Goal: Find specific page/section: Find specific page/section

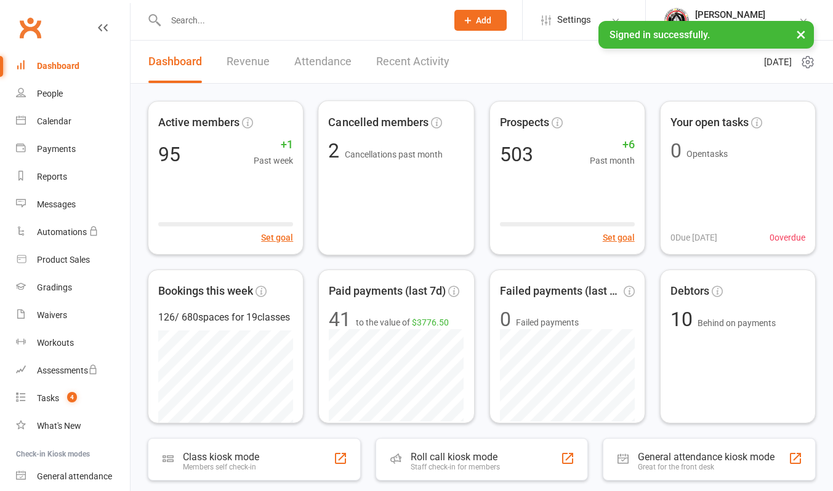
click at [410, 62] on link "Recent Activity" at bounding box center [412, 62] width 73 height 42
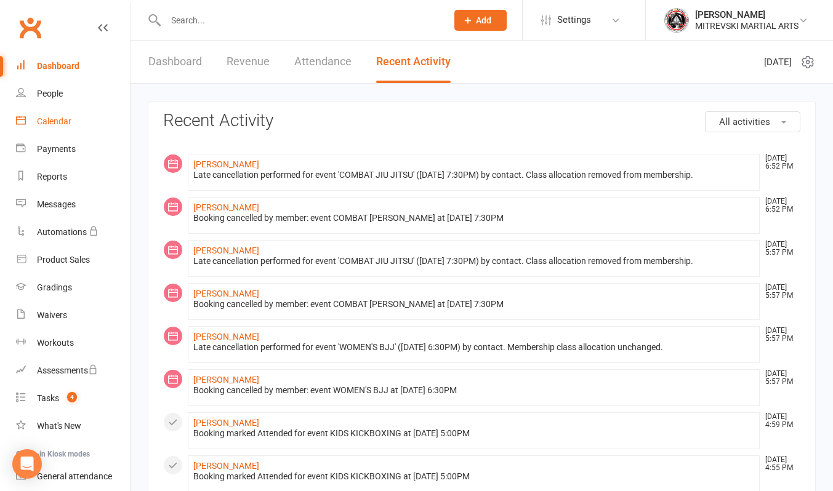
click at [58, 119] on div "Calendar" at bounding box center [54, 121] width 34 height 10
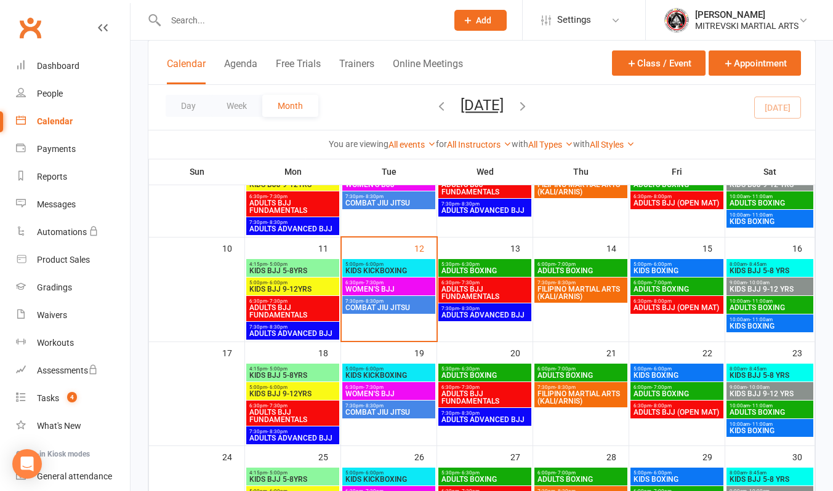
scroll to position [246, 0]
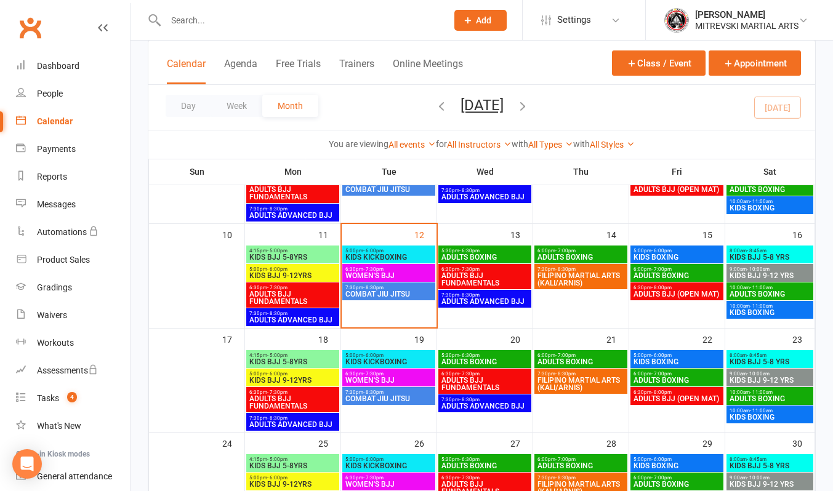
click at [398, 292] on span "COMBAT JIU JITSU" at bounding box center [389, 294] width 88 height 7
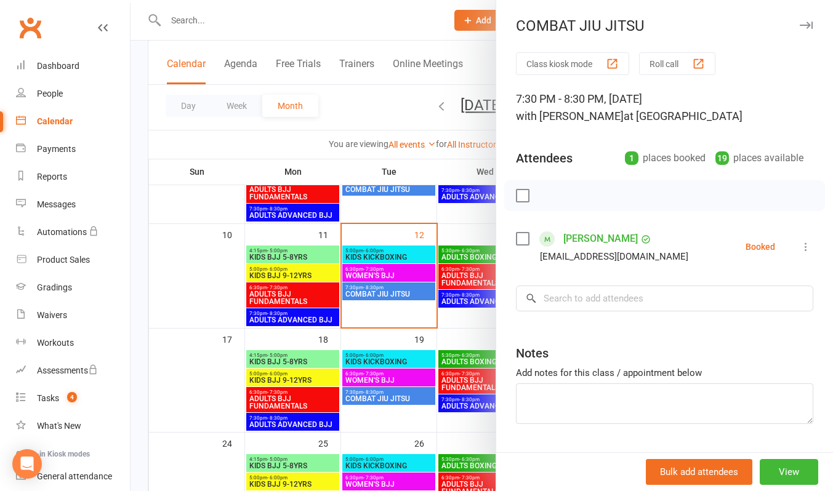
click at [461, 218] on div at bounding box center [482, 245] width 702 height 491
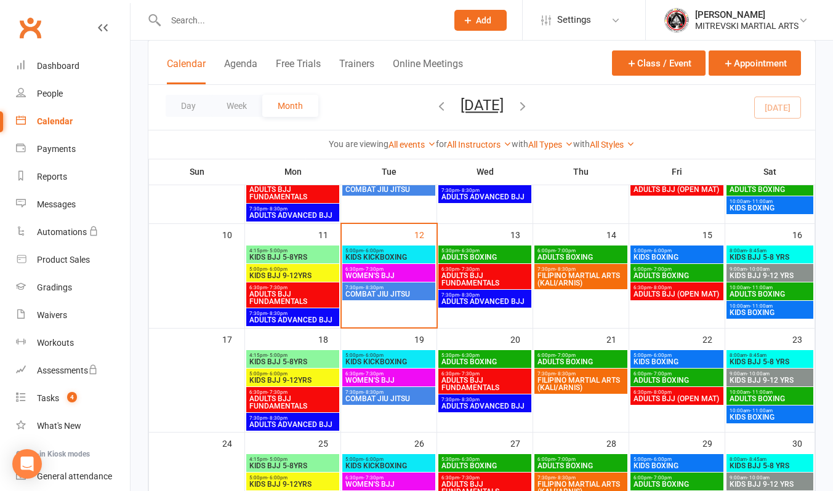
click at [466, 252] on span "- 6:30pm" at bounding box center [469, 251] width 20 height 6
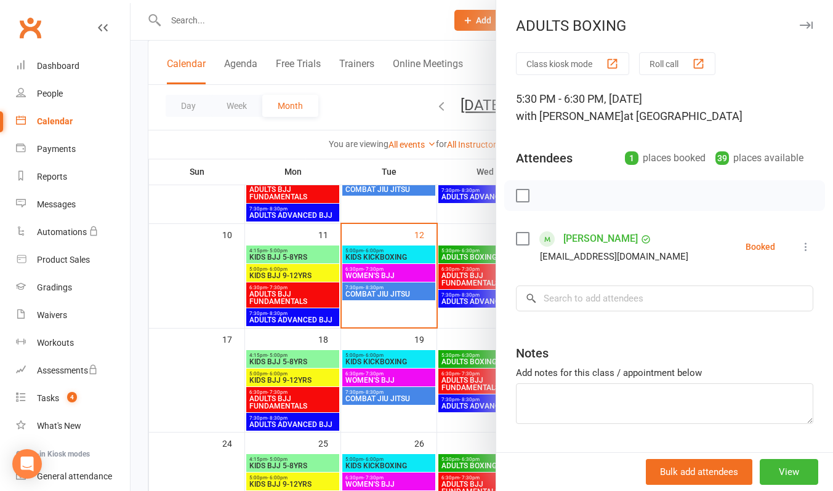
click at [466, 252] on div at bounding box center [482, 245] width 702 height 491
